Goal: Task Accomplishment & Management: Use online tool/utility

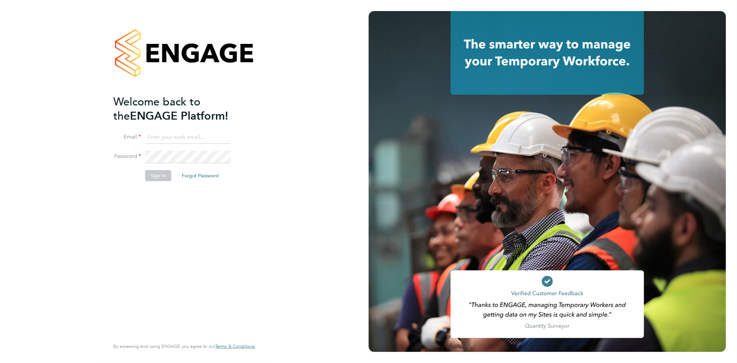
type input "[PERSON_NAME][EMAIL_ADDRESS][PERSON_NAME][DOMAIN_NAME]"
click at [159, 174] on button "Sign In" at bounding box center [158, 175] width 26 height 11
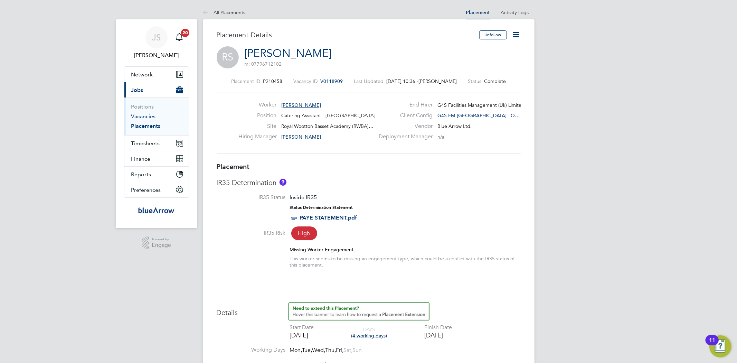
click at [150, 117] on link "Vacancies" at bounding box center [143, 116] width 25 height 7
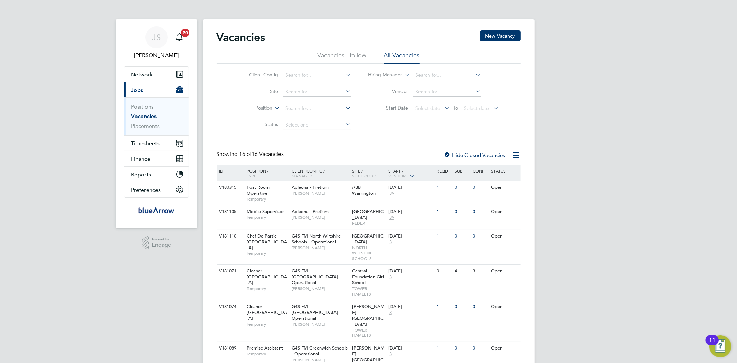
click at [143, 118] on link "Vacancies" at bounding box center [144, 116] width 26 height 7
click at [309, 89] on input at bounding box center [317, 92] width 68 height 10
click at [315, 101] on li "Abbey field School" at bounding box center [319, 101] width 73 height 9
type input "[GEOGRAPHIC_DATA]"
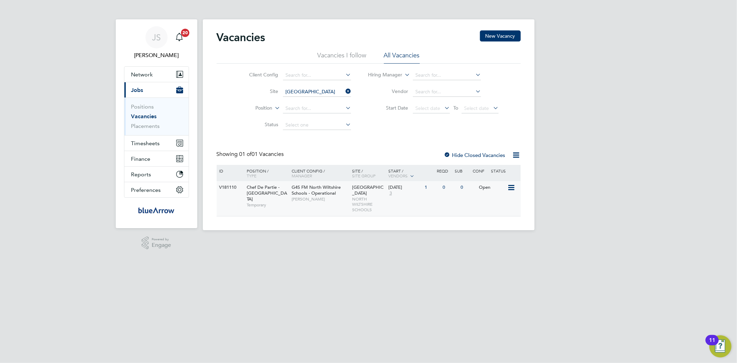
click at [257, 194] on span "Chef De Partie - North Wiltshire Schools" at bounding box center [267, 193] width 40 height 18
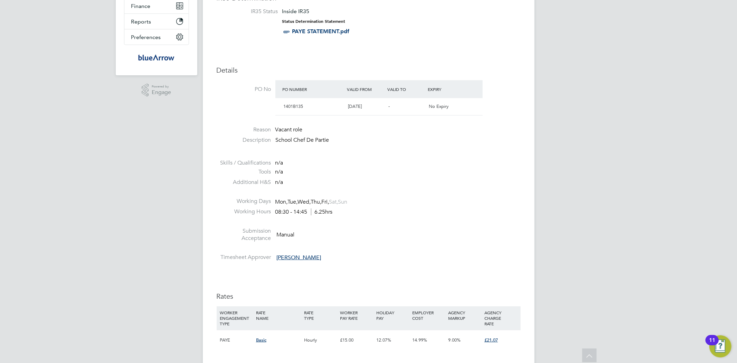
scroll to position [154, 0]
